Goal: Task Accomplishment & Management: Manage account settings

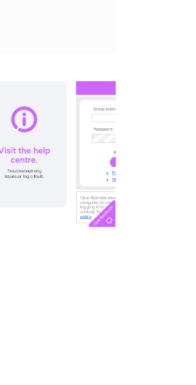
scroll to position [0, 274]
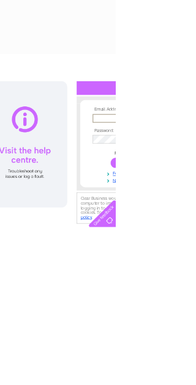
type input "alun.gaynor@hotmail.co.uk"
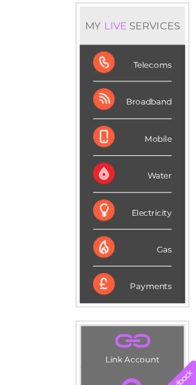
scroll to position [148, 403]
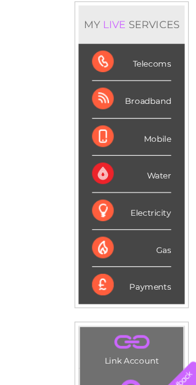
click at [147, 60] on div "Telecoms" at bounding box center [138, 68] width 72 height 34
click at [141, 55] on div "Telecoms" at bounding box center [138, 68] width 72 height 34
click at [108, 53] on div "Telecoms" at bounding box center [138, 68] width 72 height 34
click at [102, 54] on div "Telecoms" at bounding box center [138, 68] width 72 height 34
click at [149, 53] on div "Telecoms" at bounding box center [138, 68] width 72 height 34
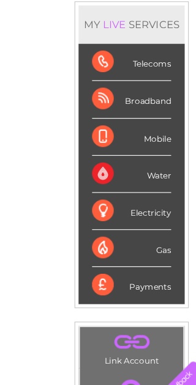
click at [135, 62] on div "Telecoms" at bounding box center [138, 68] width 72 height 34
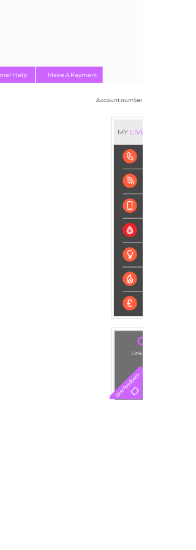
scroll to position [0, 336]
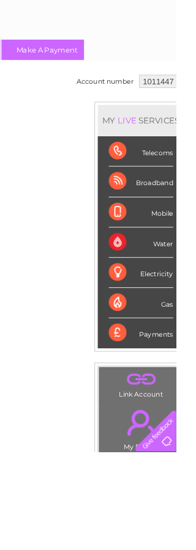
scroll to position [0, 385]
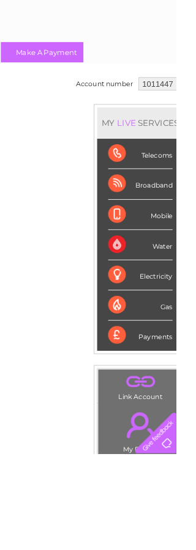
click at [163, 199] on div "Telecoms" at bounding box center [156, 216] width 72 height 34
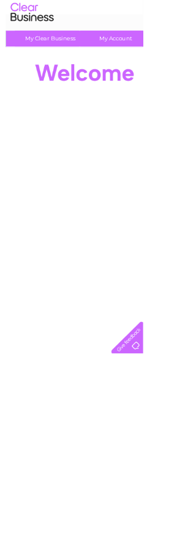
scroll to position [0, 0]
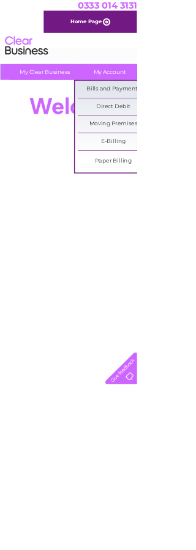
click at [173, 122] on link "Bills and Payments" at bounding box center [161, 128] width 101 height 24
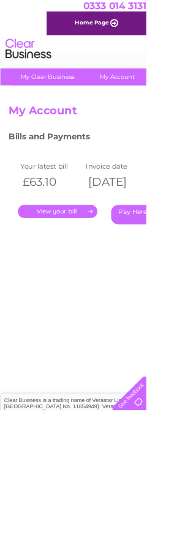
click at [88, 281] on link "." at bounding box center [77, 284] width 106 height 18
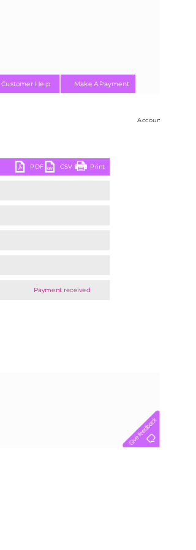
scroll to position [0, 311]
click at [125, 203] on link "Print" at bounding box center [110, 207] width 37 height 18
click at [114, 208] on link "Print" at bounding box center [110, 207] width 37 height 18
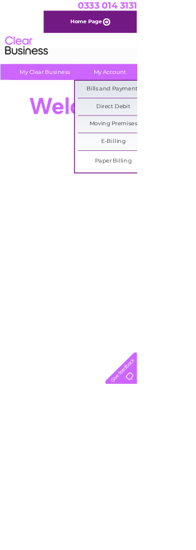
click at [192, 125] on link "Bills and Payments" at bounding box center [161, 128] width 101 height 24
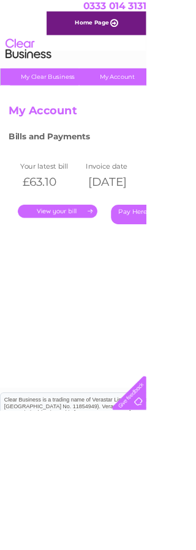
click at [100, 281] on link "." at bounding box center [77, 284] width 106 height 18
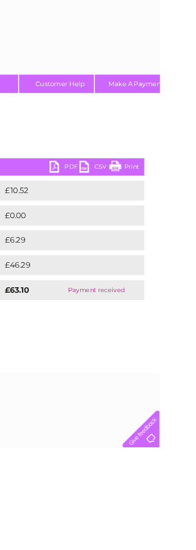
scroll to position [0, 270]
click at [148, 205] on link "Print" at bounding box center [151, 207] width 37 height 18
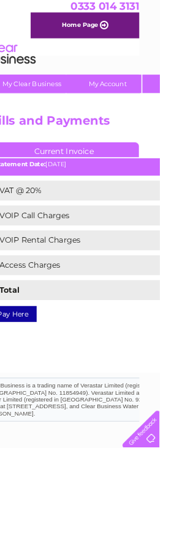
scroll to position [0, 0]
